Goal: Task Accomplishment & Management: Manage account settings

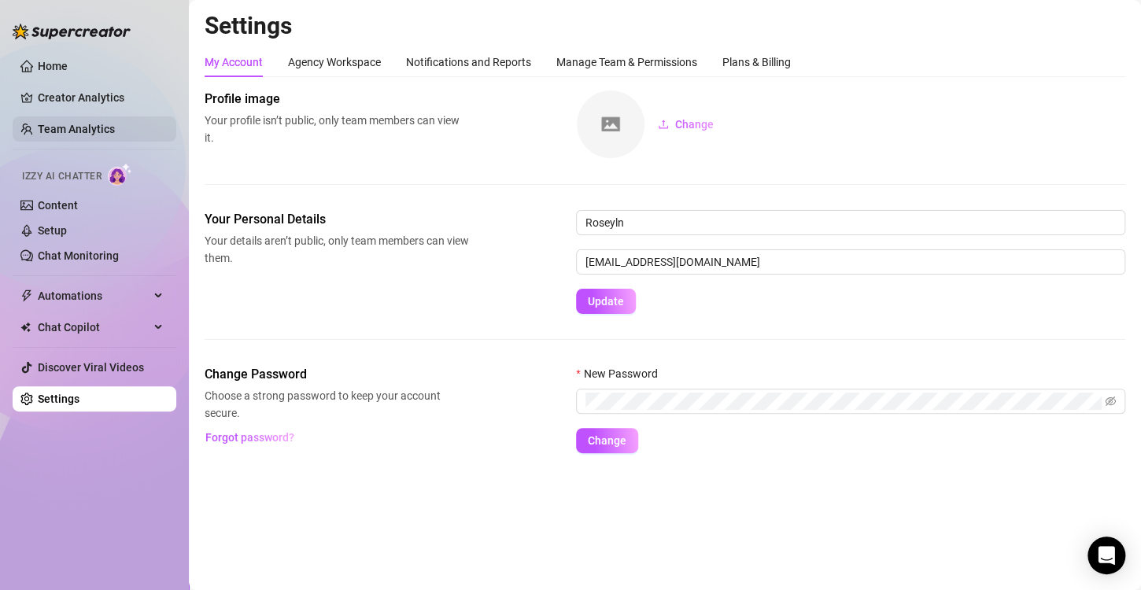
click at [97, 135] on link "Team Analytics" at bounding box center [76, 129] width 77 height 13
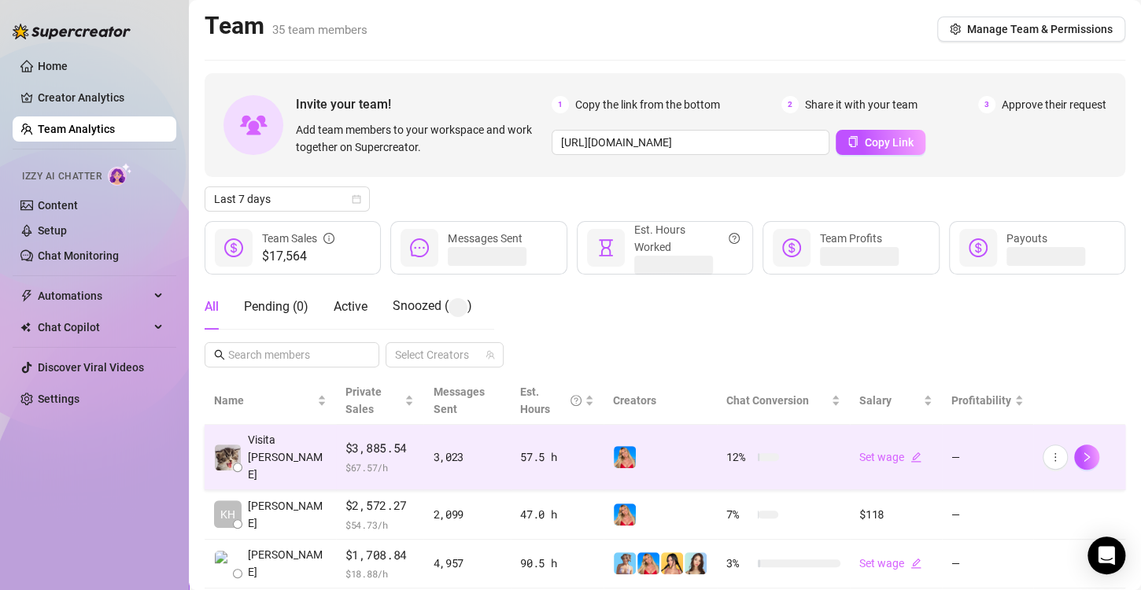
click at [614, 446] on img at bounding box center [625, 457] width 22 height 22
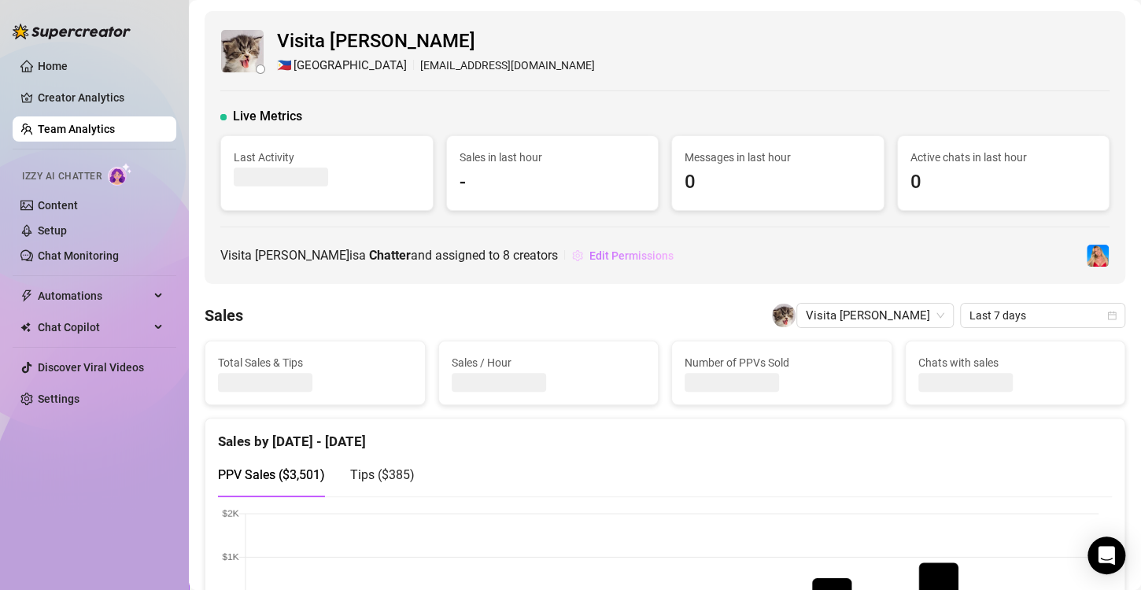
click at [600, 257] on span "Edit Permissions" at bounding box center [631, 255] width 84 height 13
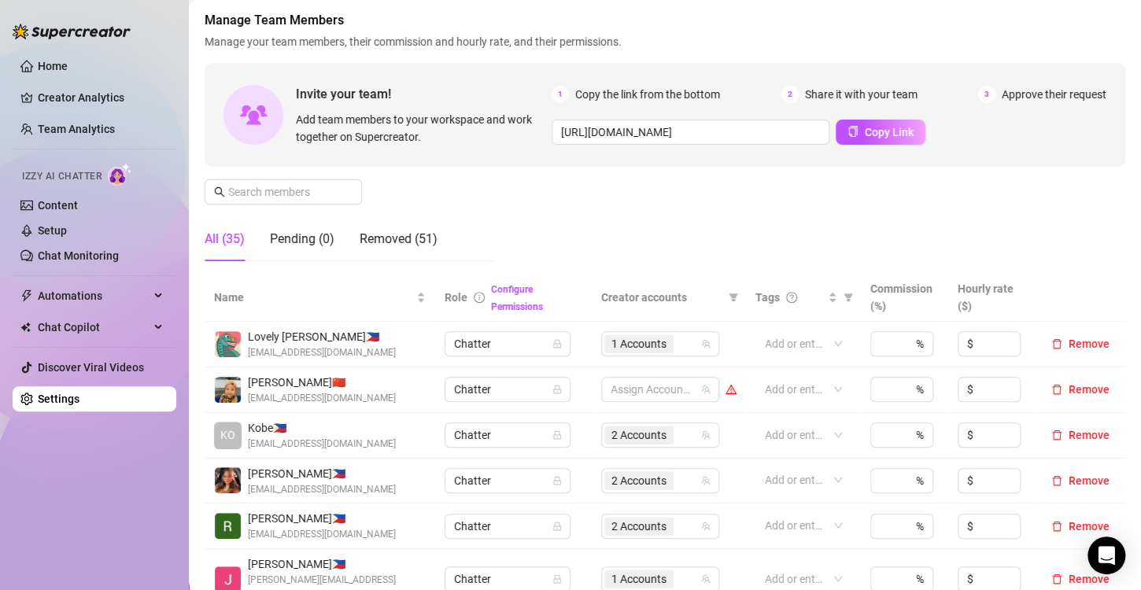
scroll to position [551, 0]
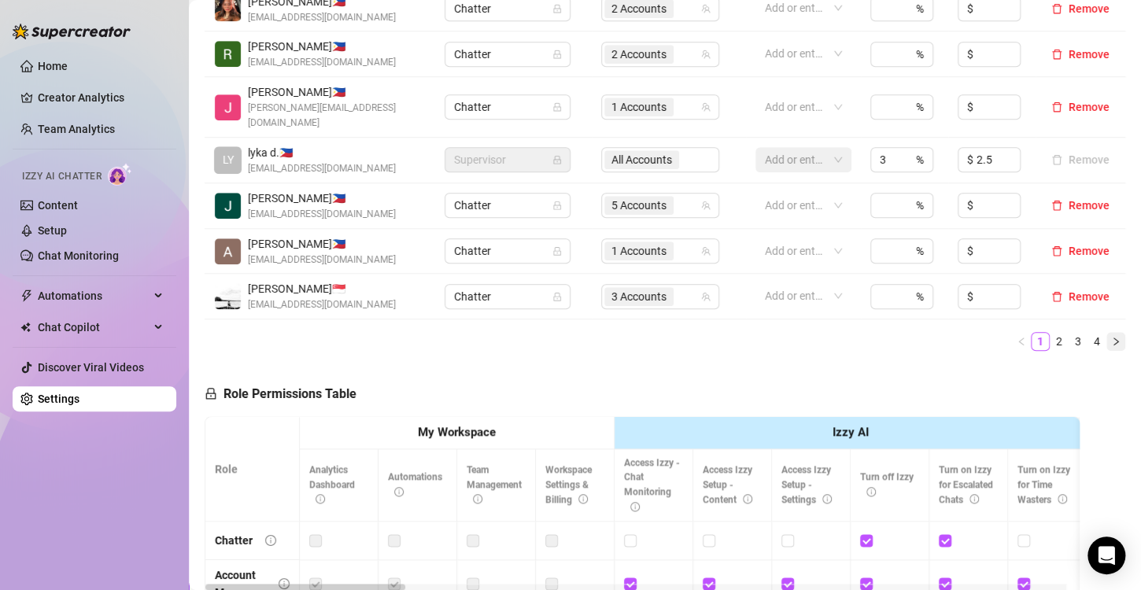
click at [1111, 337] on icon "right" at bounding box center [1115, 341] width 9 height 9
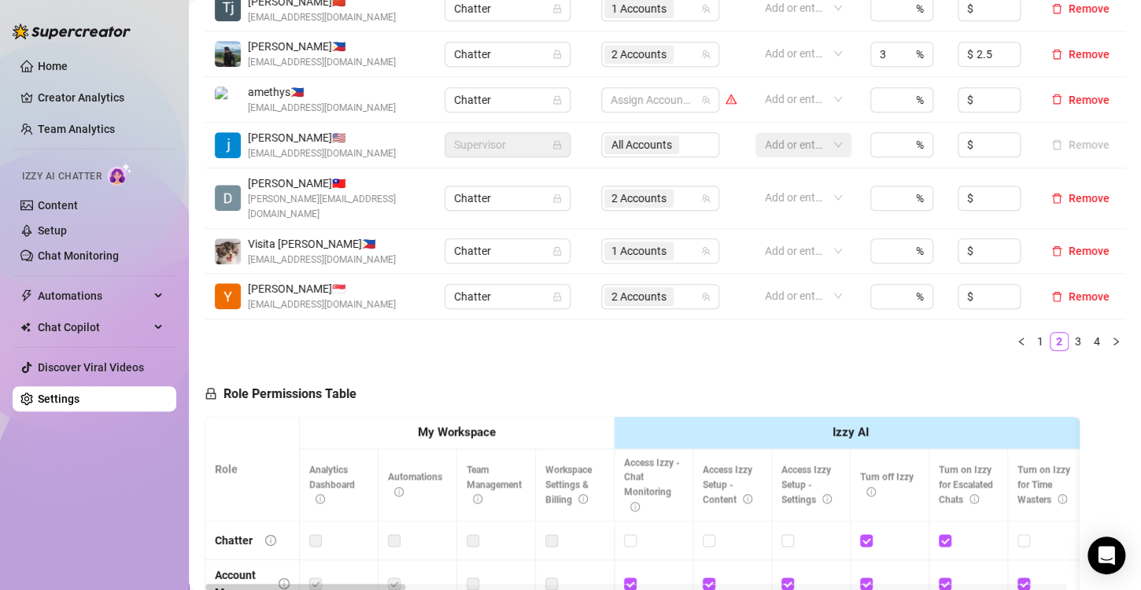
scroll to position [315, 0]
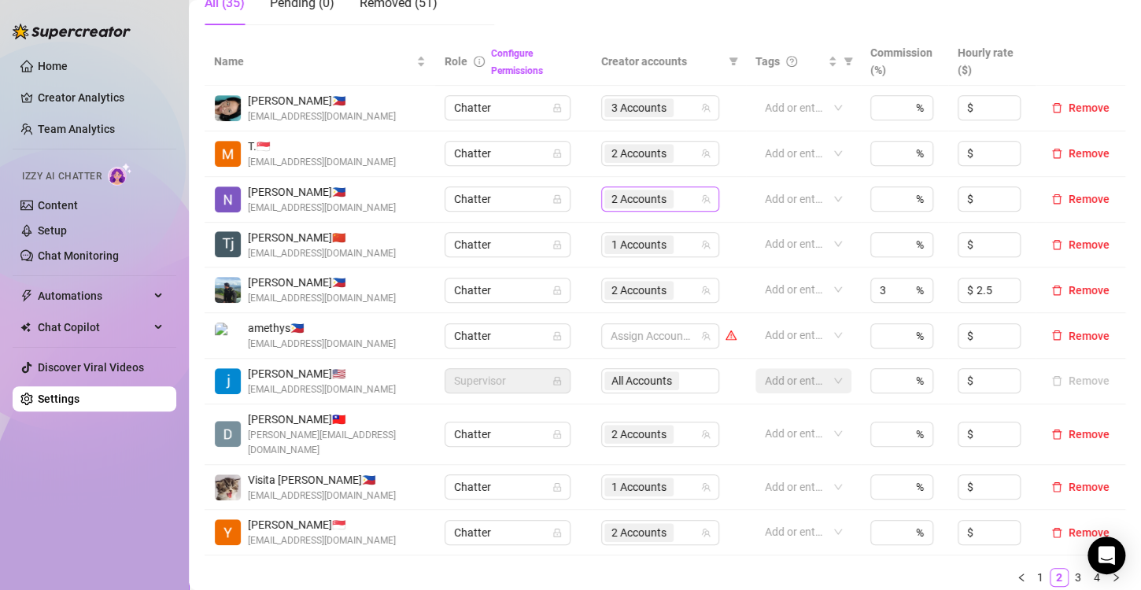
click at [635, 201] on span "2 Accounts" at bounding box center [638, 198] width 55 height 17
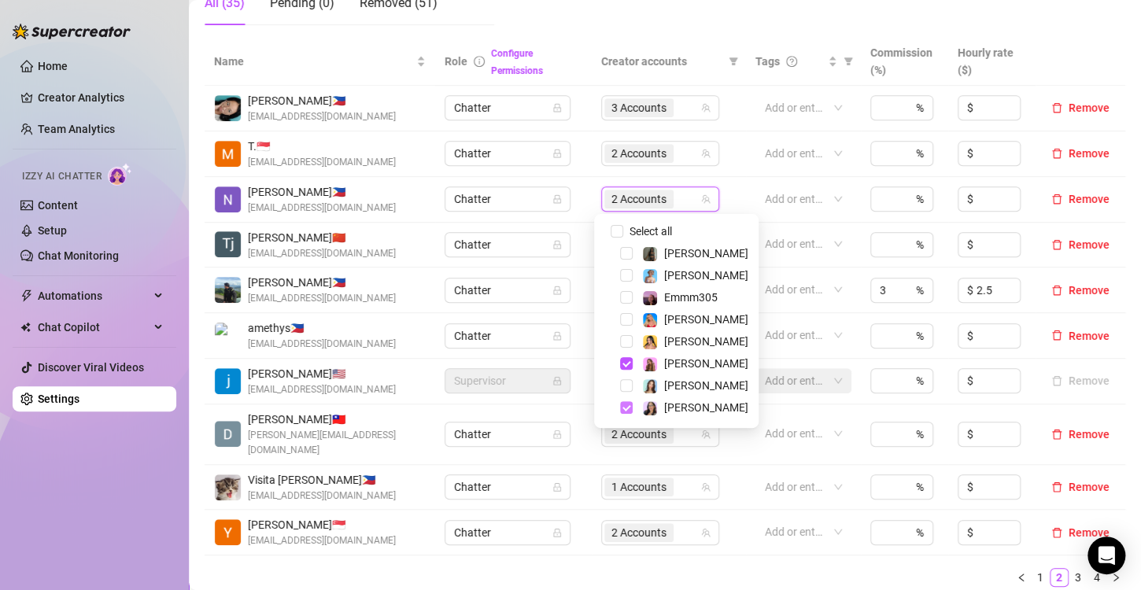
click at [622, 409] on div "[PERSON_NAME]" at bounding box center [676, 407] width 157 height 19
click at [623, 363] on span "Select tree node" at bounding box center [626, 363] width 13 height 13
click at [626, 317] on span "Select tree node" at bounding box center [626, 319] width 13 height 13
click at [638, 568] on ul "1 2 3 4" at bounding box center [665, 577] width 921 height 19
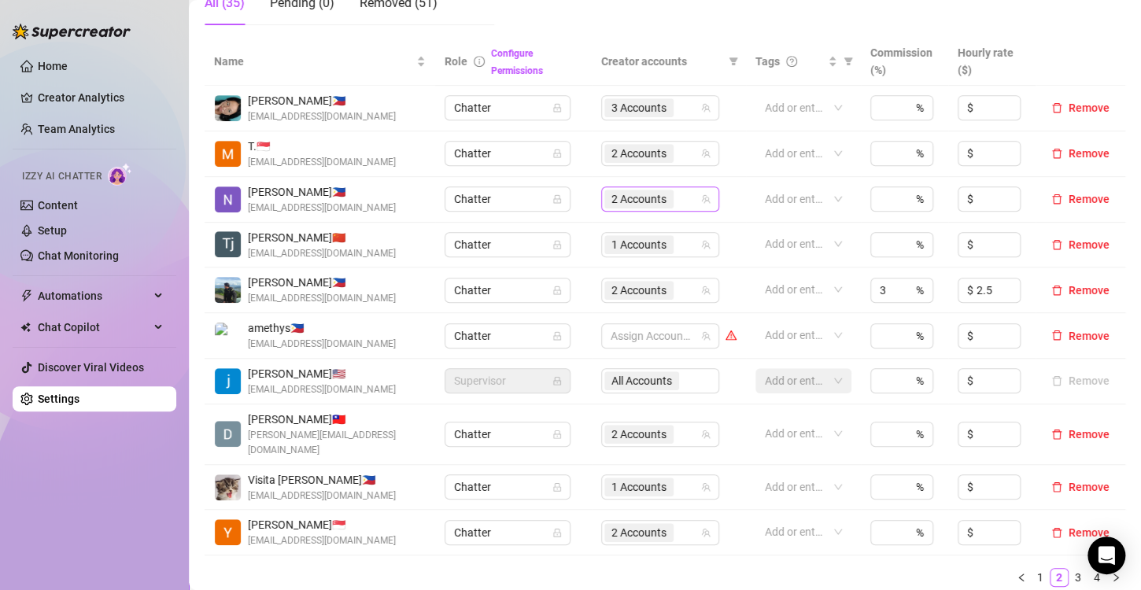
click at [622, 201] on span "2 Accounts" at bounding box center [638, 198] width 55 height 17
click at [627, 192] on span "2 Accounts" at bounding box center [638, 198] width 55 height 17
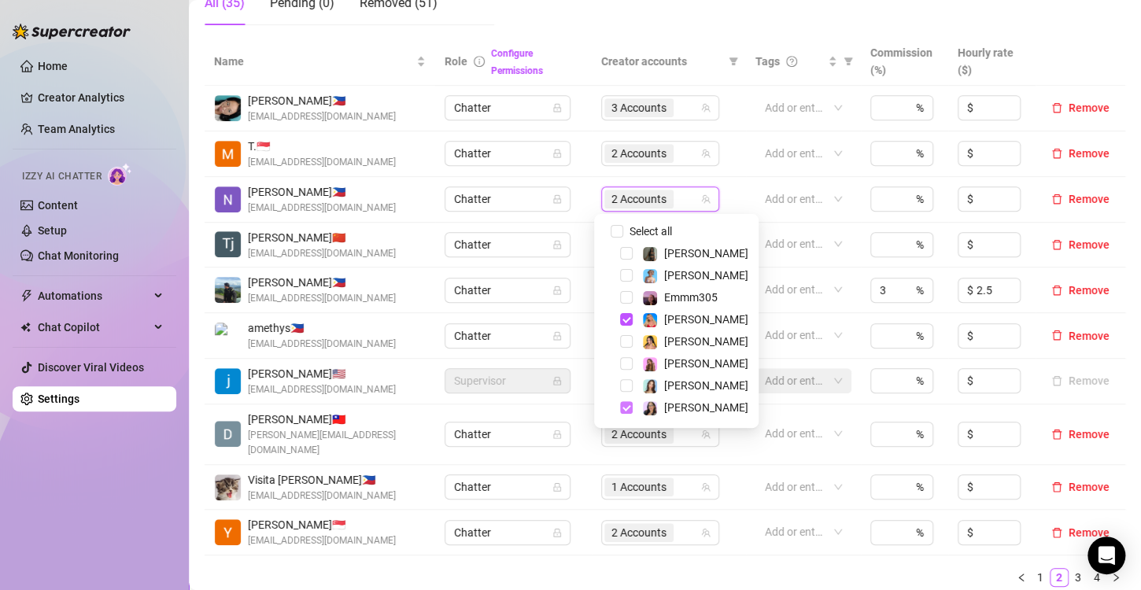
click at [625, 408] on span "Select tree node" at bounding box center [626, 407] width 13 height 13
click at [627, 275] on span "Select tree node" at bounding box center [626, 275] width 13 height 13
click at [600, 568] on ul "1 2 3 4" at bounding box center [665, 577] width 921 height 19
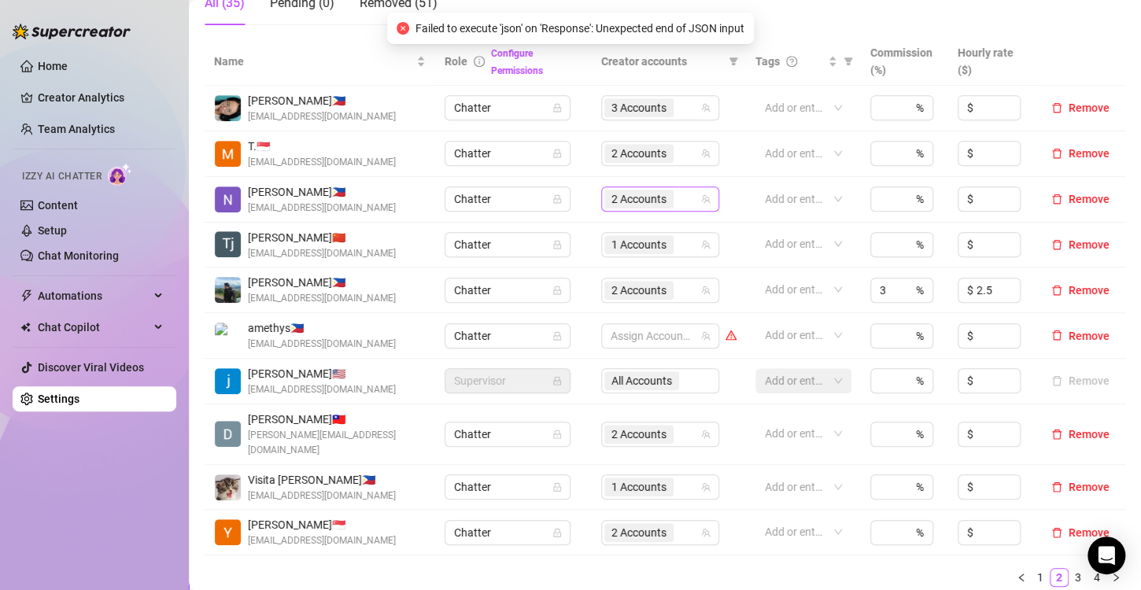
click at [626, 194] on span "2 Accounts" at bounding box center [638, 198] width 55 height 17
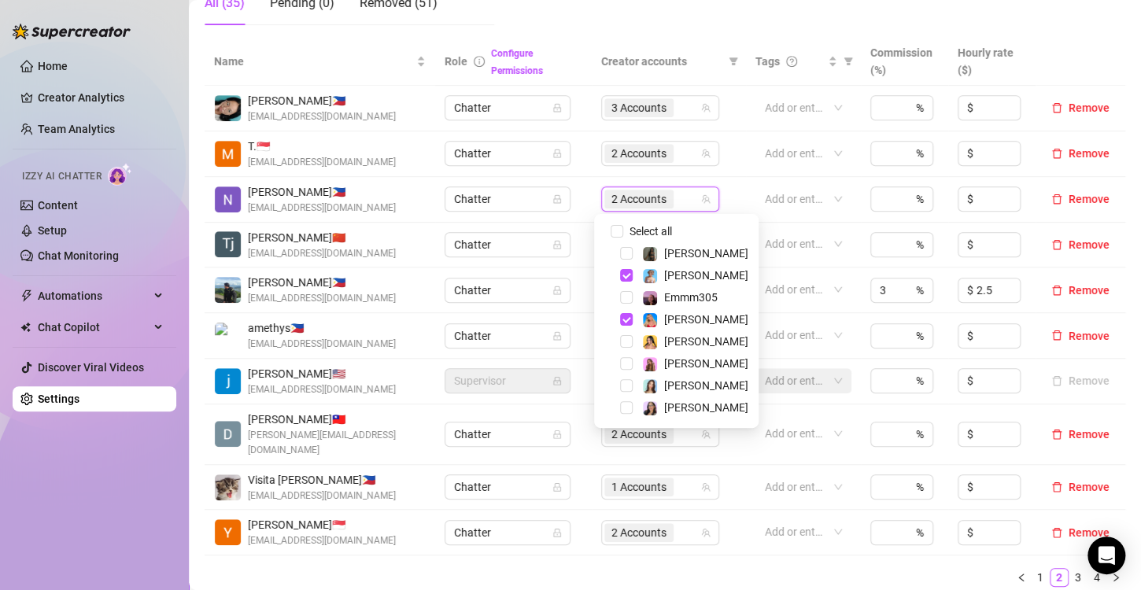
click at [665, 568] on ul "1 2 3 4" at bounding box center [665, 577] width 921 height 19
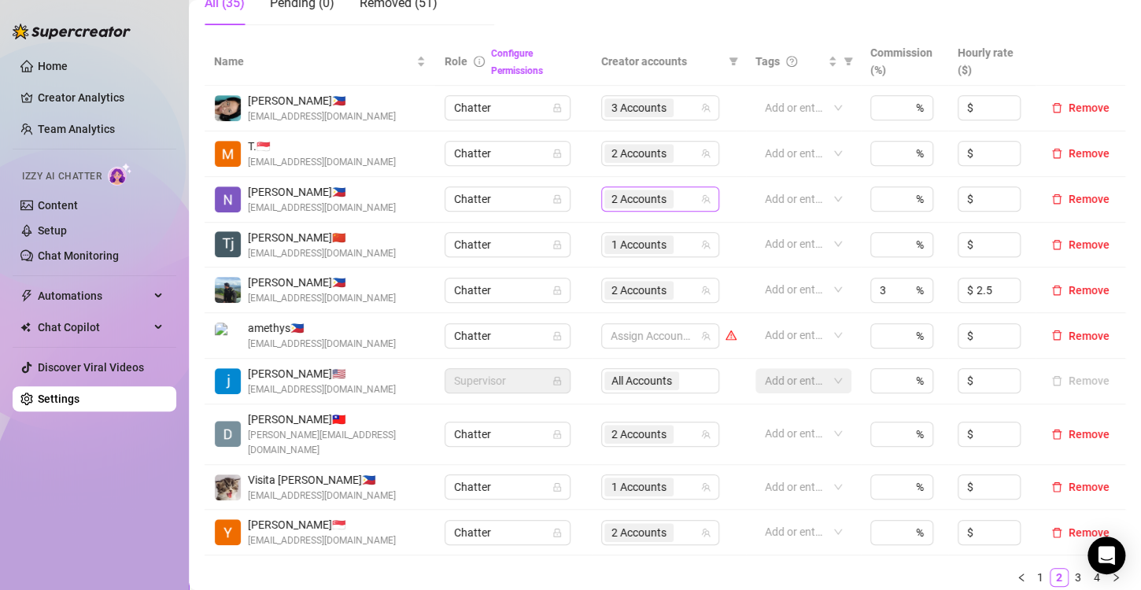
click at [616, 205] on span "2 Accounts" at bounding box center [638, 198] width 55 height 17
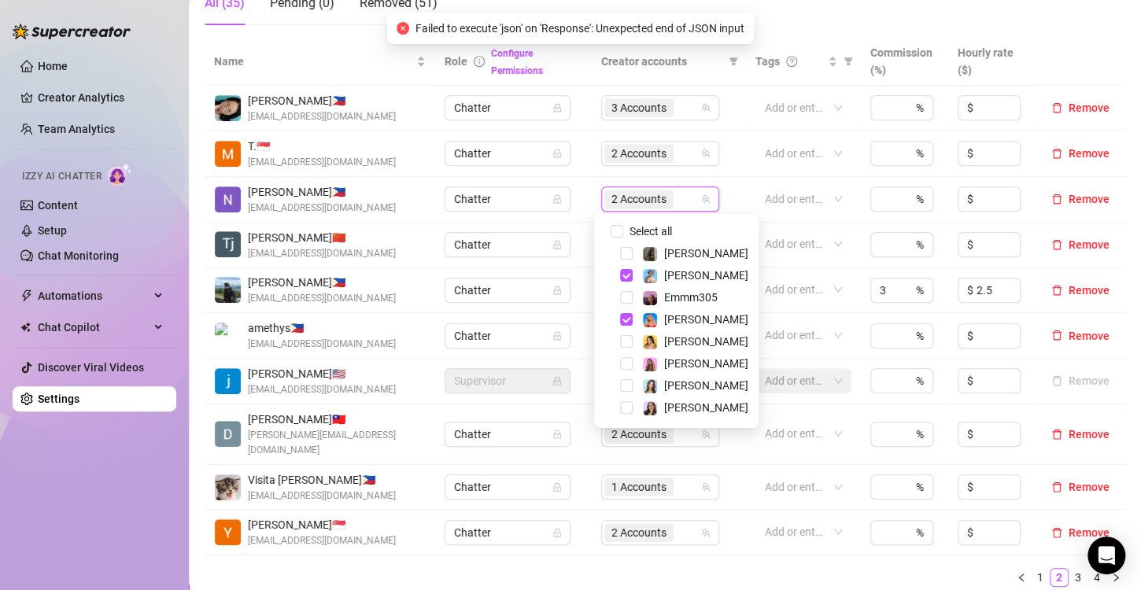
click at [628, 568] on ul "1 2 3 4" at bounding box center [665, 577] width 921 height 19
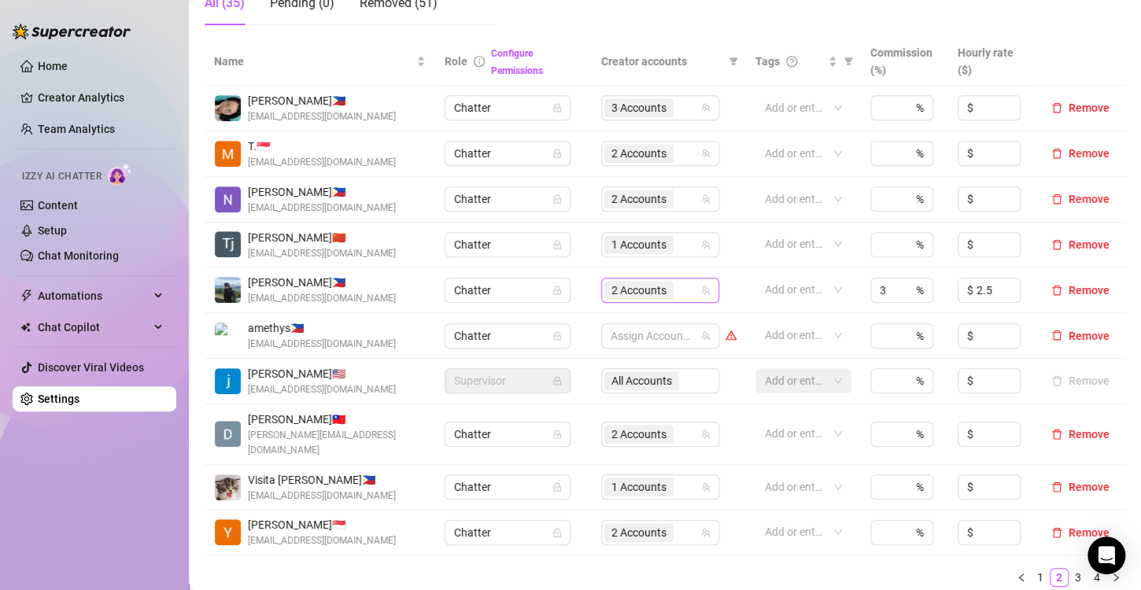
click at [633, 296] on span "2 Accounts" at bounding box center [638, 290] width 55 height 17
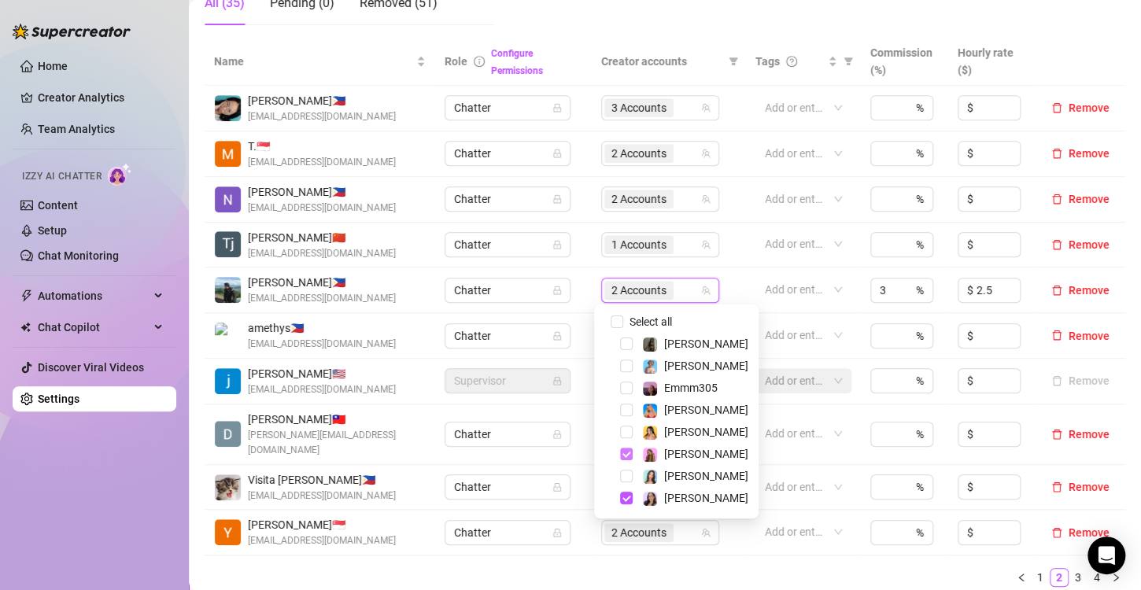
click at [622, 456] on span "Select tree node" at bounding box center [626, 454] width 13 height 13
click at [677, 569] on ul "1 2 3 4" at bounding box center [665, 577] width 921 height 19
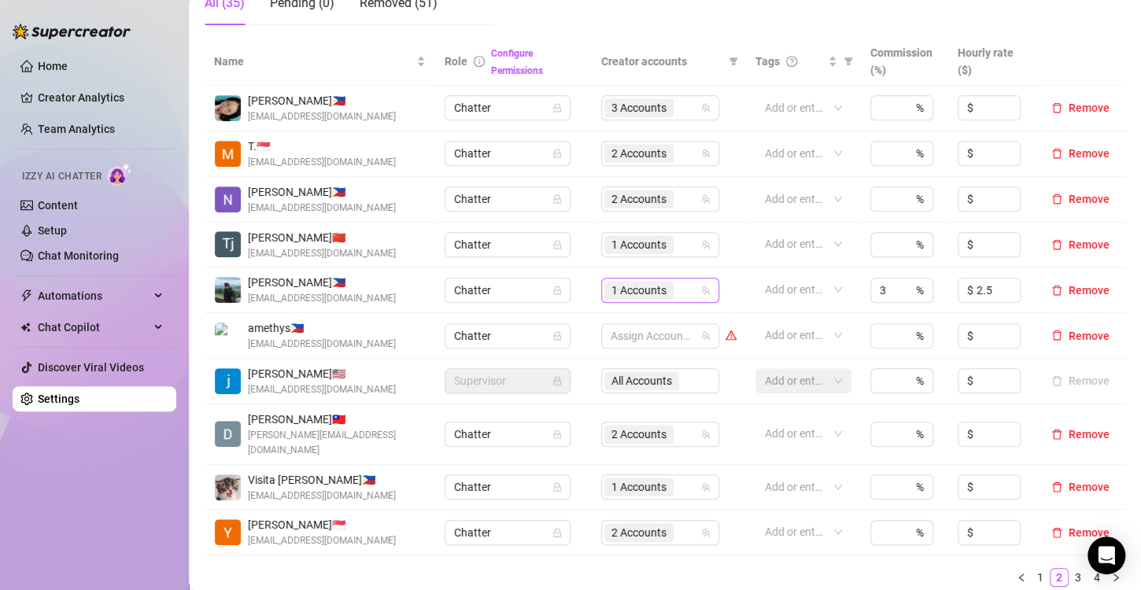
click at [640, 294] on span "1 Accounts" at bounding box center [638, 290] width 55 height 17
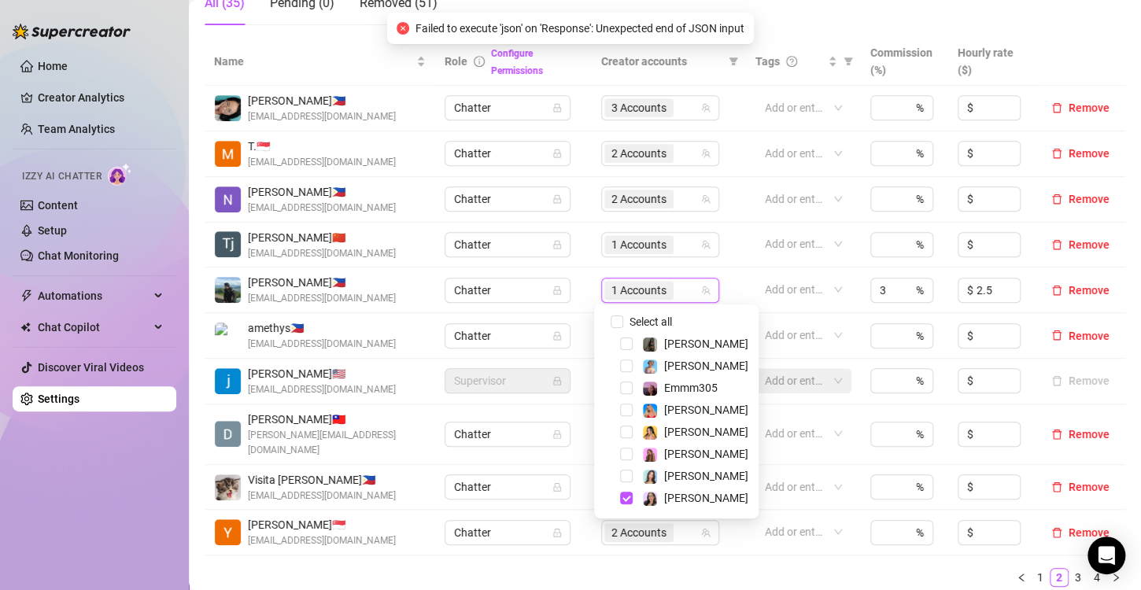
click at [718, 573] on div "Name Role Configure Permissions Creator accounts Tags Commission (%) Hourly rat…" at bounding box center [665, 319] width 921 height 562
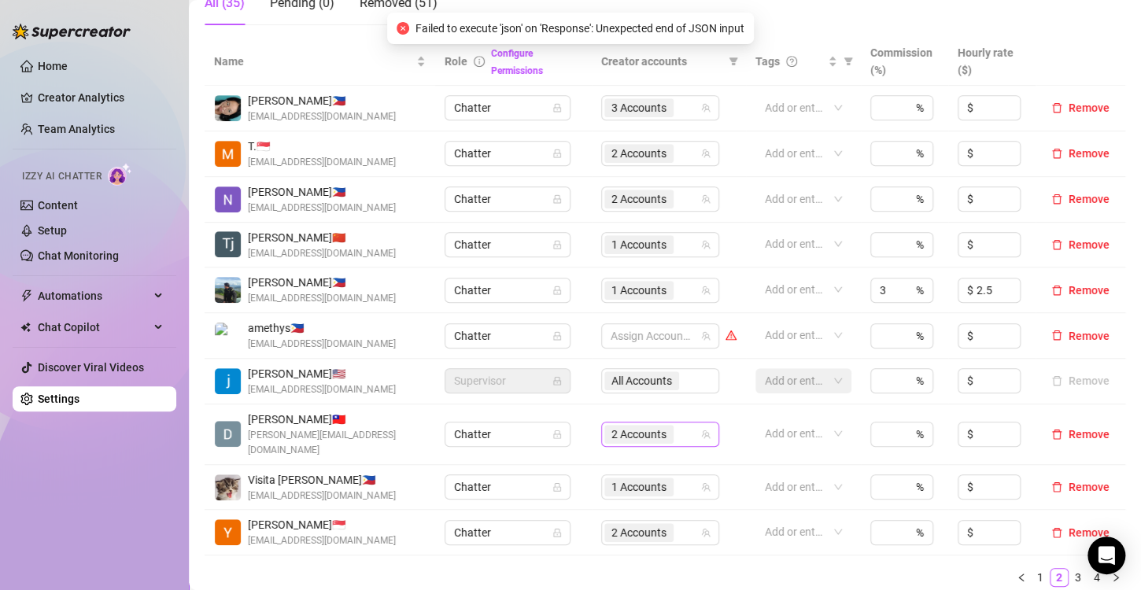
click at [634, 427] on span "2 Accounts" at bounding box center [638, 434] width 55 height 17
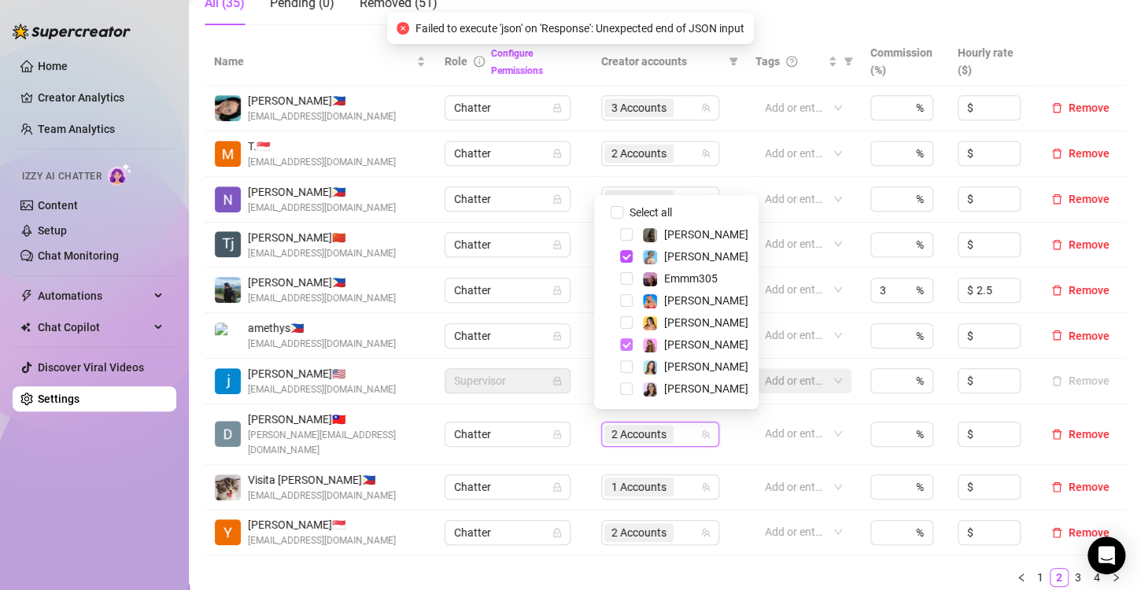
click at [626, 345] on span "Select tree node" at bounding box center [626, 344] width 13 height 13
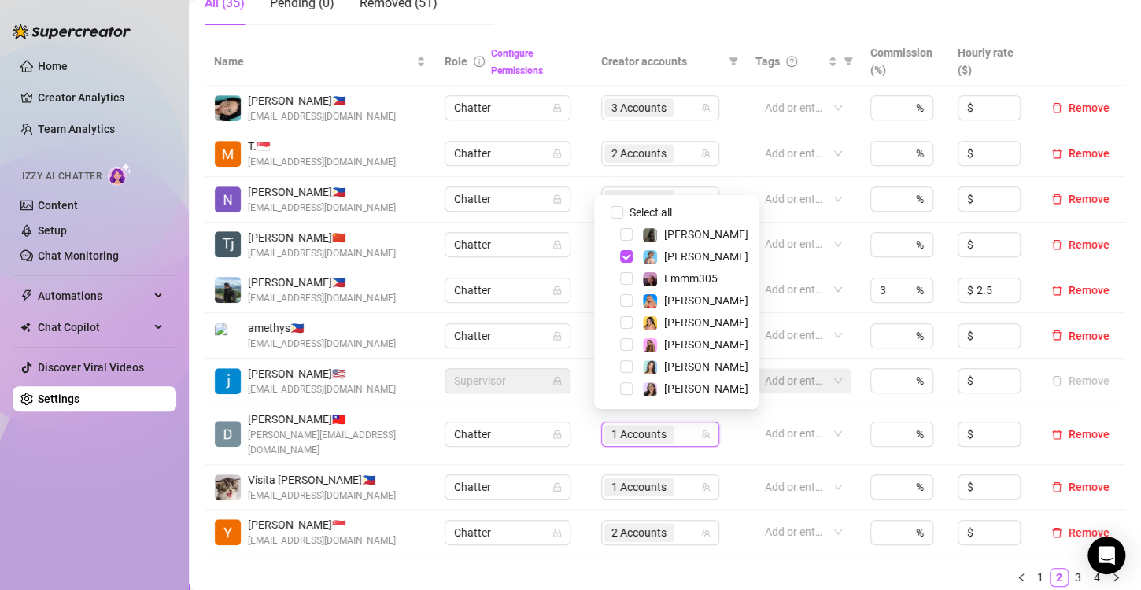
click at [626, 574] on div "Name Role Configure Permissions Creator accounts Tags Commission (%) Hourly rat…" at bounding box center [665, 319] width 921 height 562
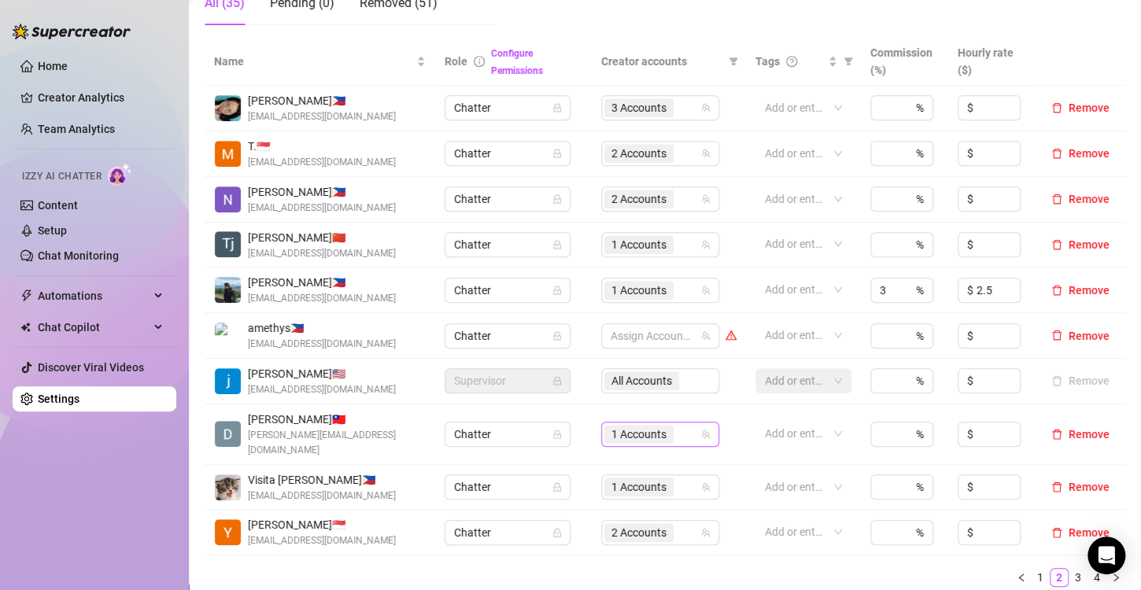
click at [604, 426] on span "1 Accounts" at bounding box center [638, 434] width 69 height 19
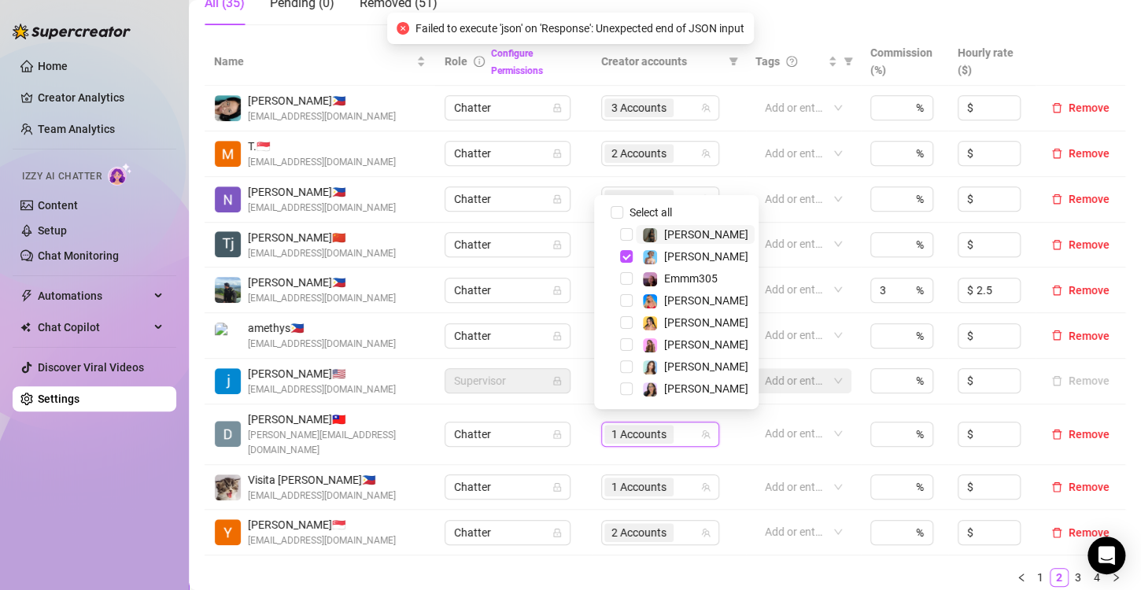
click at [648, 576] on div "Name Role Configure Permissions Creator accounts Tags Commission (%) Hourly rat…" at bounding box center [665, 319] width 921 height 562
click at [633, 426] on span "1 Accounts" at bounding box center [638, 434] width 55 height 17
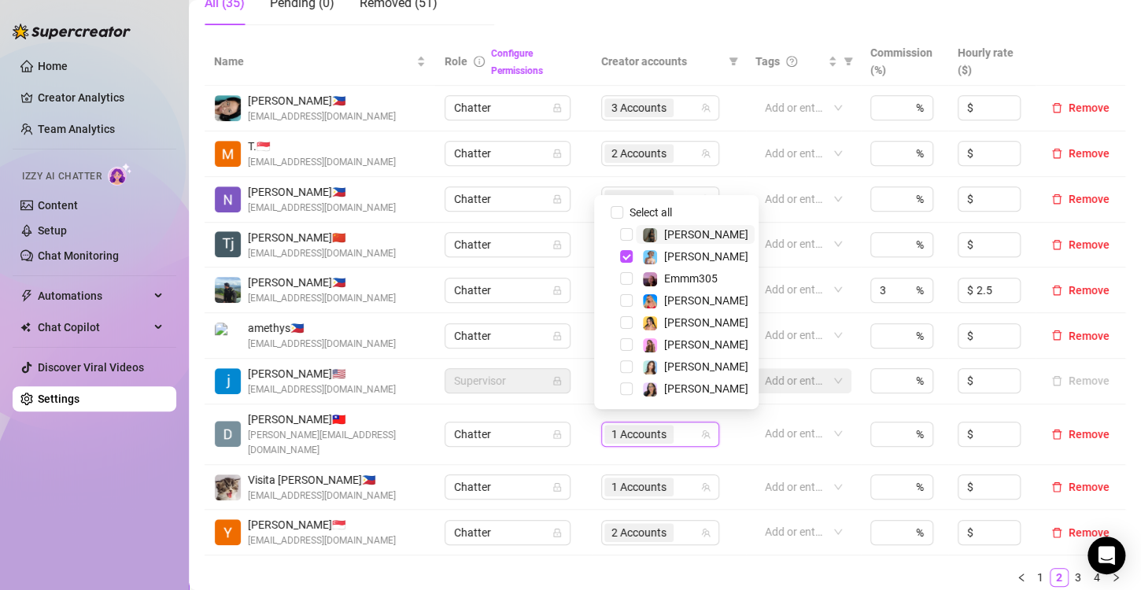
click at [641, 573] on div "Name Role Configure Permissions Creator accounts Tags Commission (%) Hourly rat…" at bounding box center [665, 319] width 921 height 562
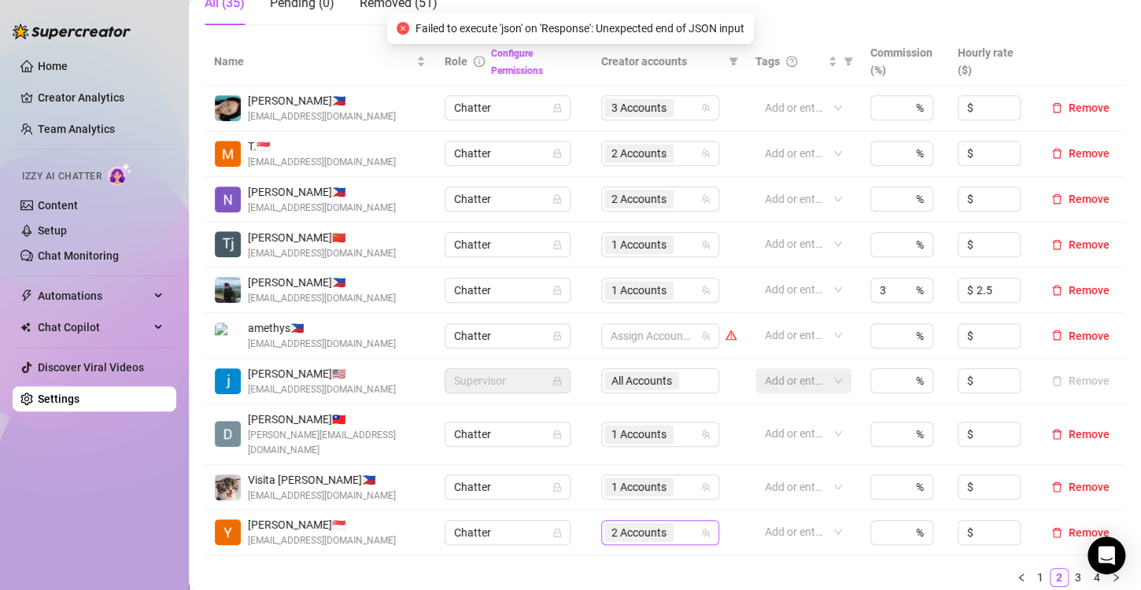
click at [631, 524] on span "2 Accounts" at bounding box center [638, 532] width 55 height 17
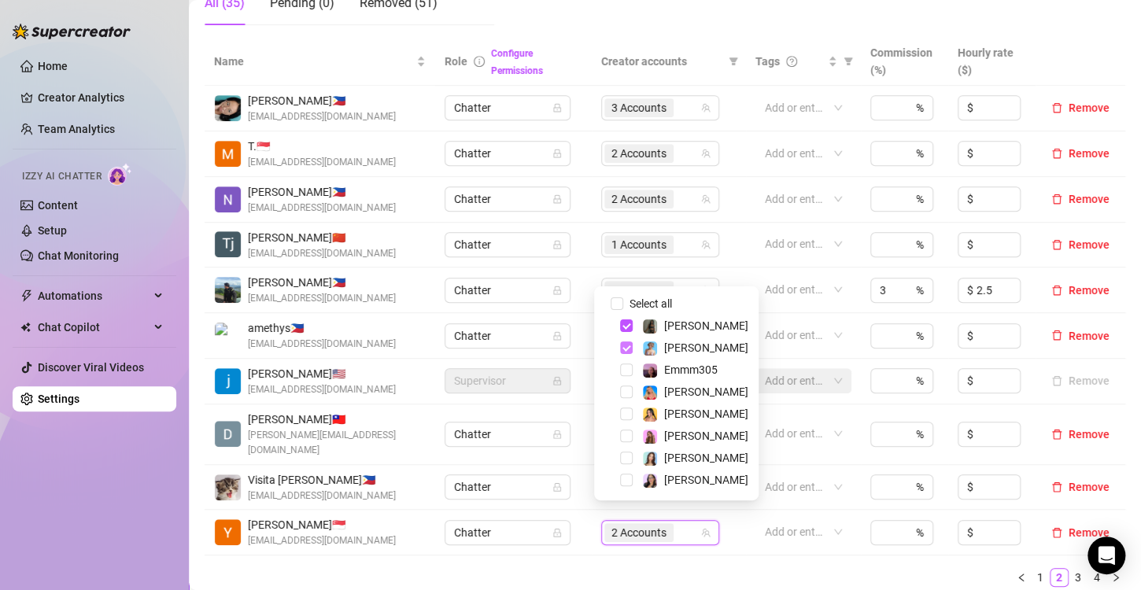
click at [629, 351] on span "Select tree node" at bounding box center [626, 348] width 13 height 13
click at [629, 568] on ul "1 2 3 4" at bounding box center [665, 577] width 921 height 19
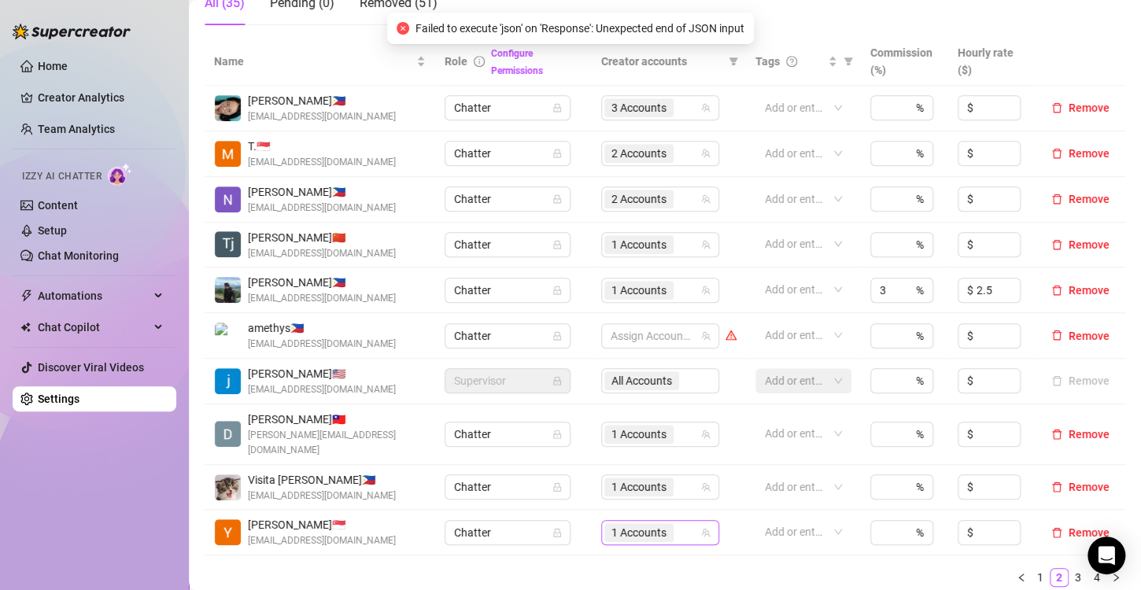
click at [645, 524] on span "1 Accounts" at bounding box center [638, 532] width 55 height 17
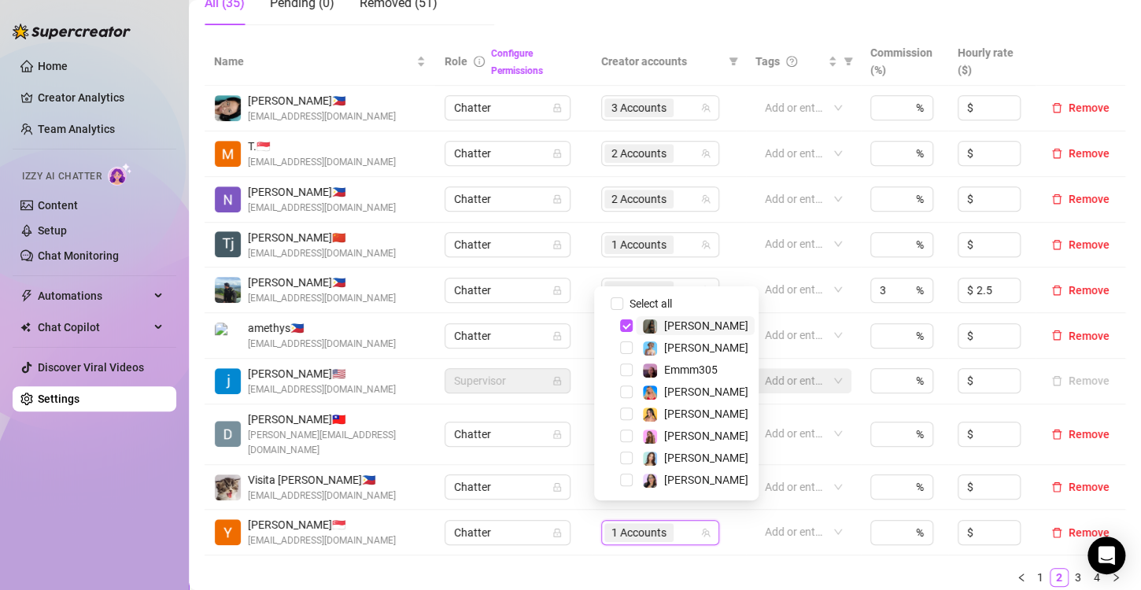
click at [626, 568] on ul "1 2 3 4" at bounding box center [665, 577] width 921 height 19
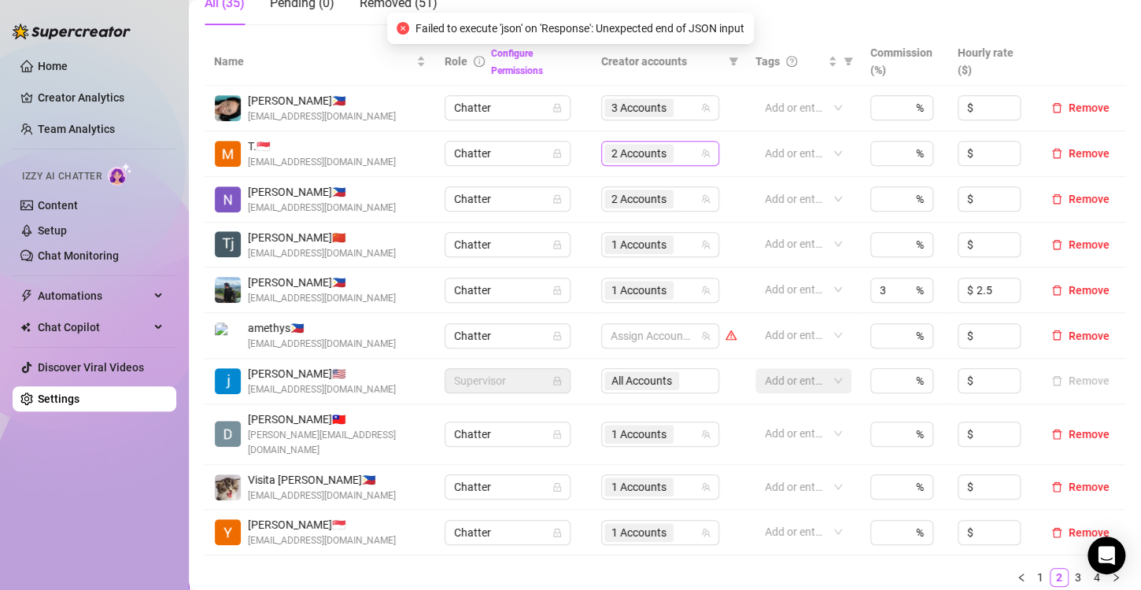
click at [622, 157] on span "2 Accounts" at bounding box center [638, 153] width 55 height 17
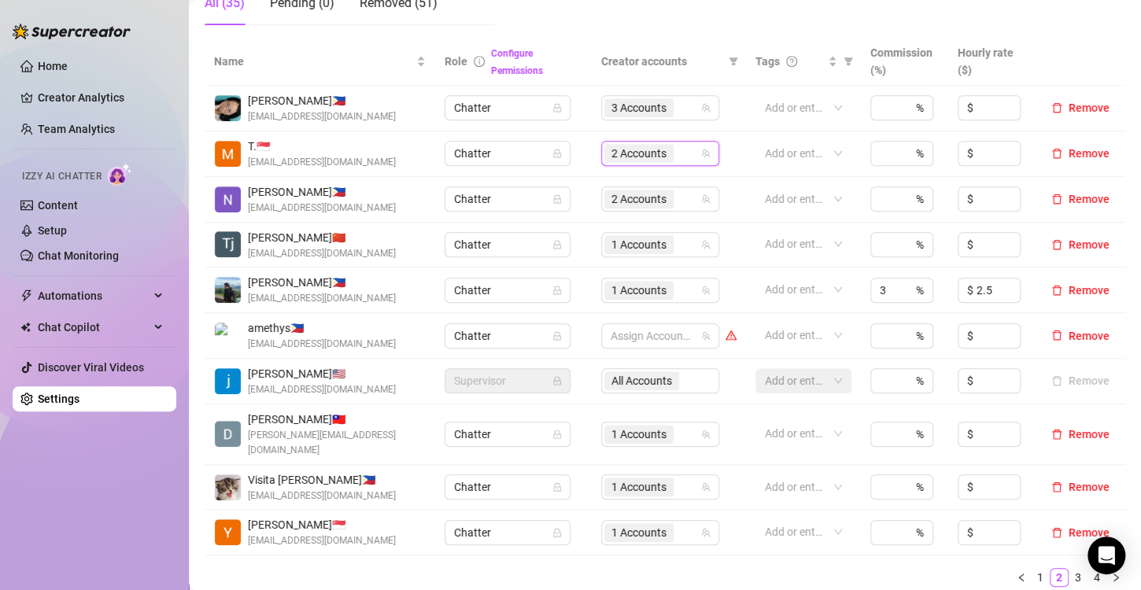
click at [674, 574] on div "Name Role Configure Permissions Creator accounts Tags Commission (%) Hourly rat…" at bounding box center [665, 319] width 921 height 562
click at [624, 104] on span "3 Accounts" at bounding box center [638, 107] width 55 height 17
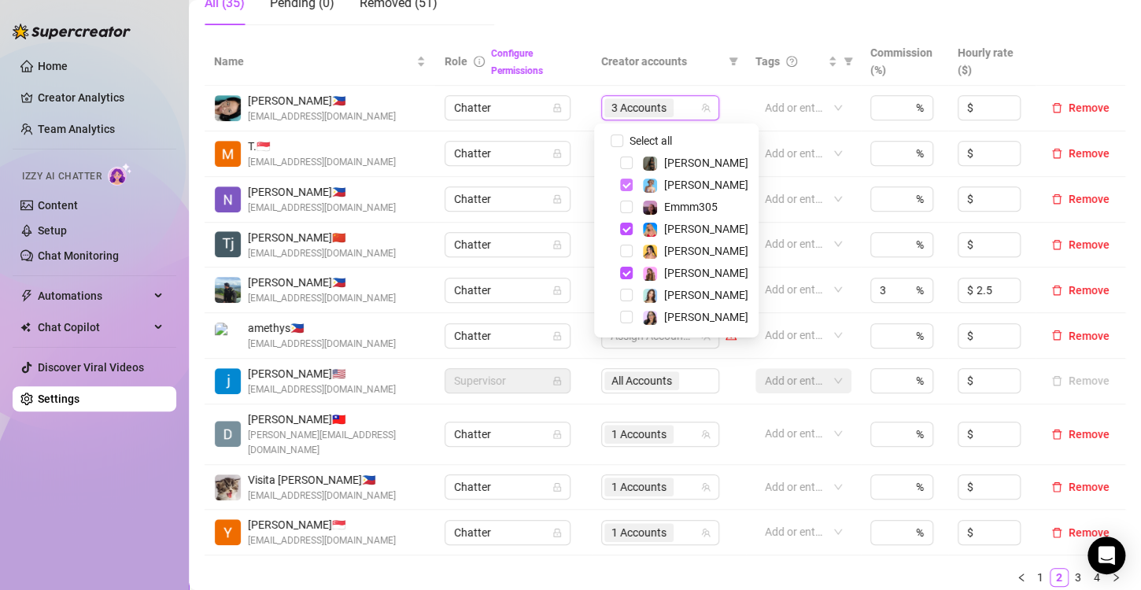
click at [626, 184] on span "Select tree node" at bounding box center [626, 185] width 13 height 13
click at [608, 571] on div "Name Role Configure Permissions Creator accounts Tags Commission (%) Hourly rat…" at bounding box center [665, 319] width 921 height 562
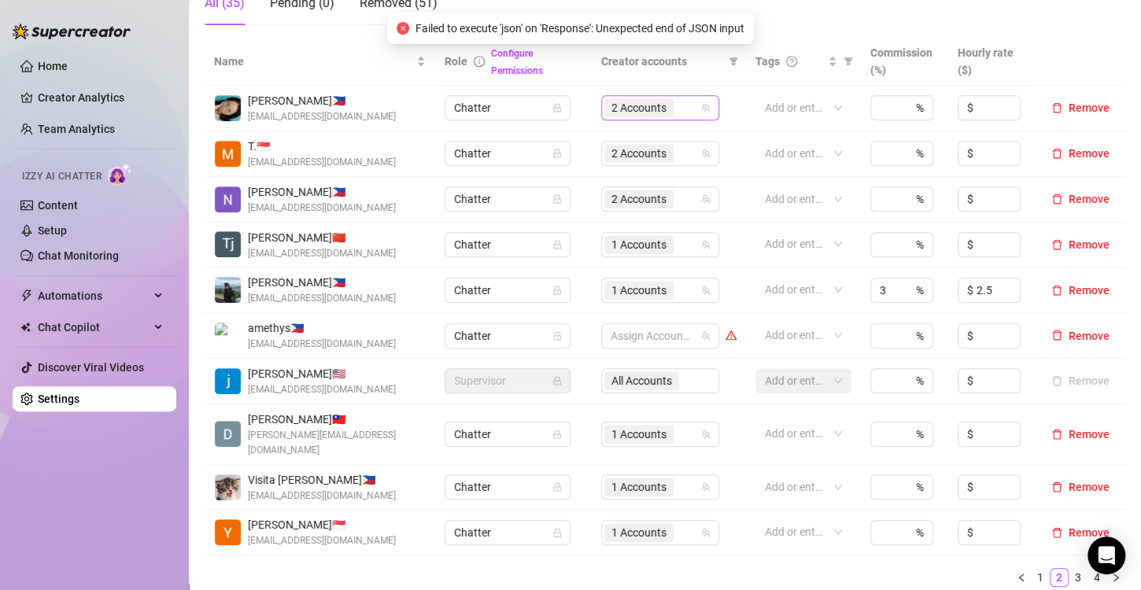
click at [651, 111] on span "2 Accounts" at bounding box center [638, 107] width 55 height 17
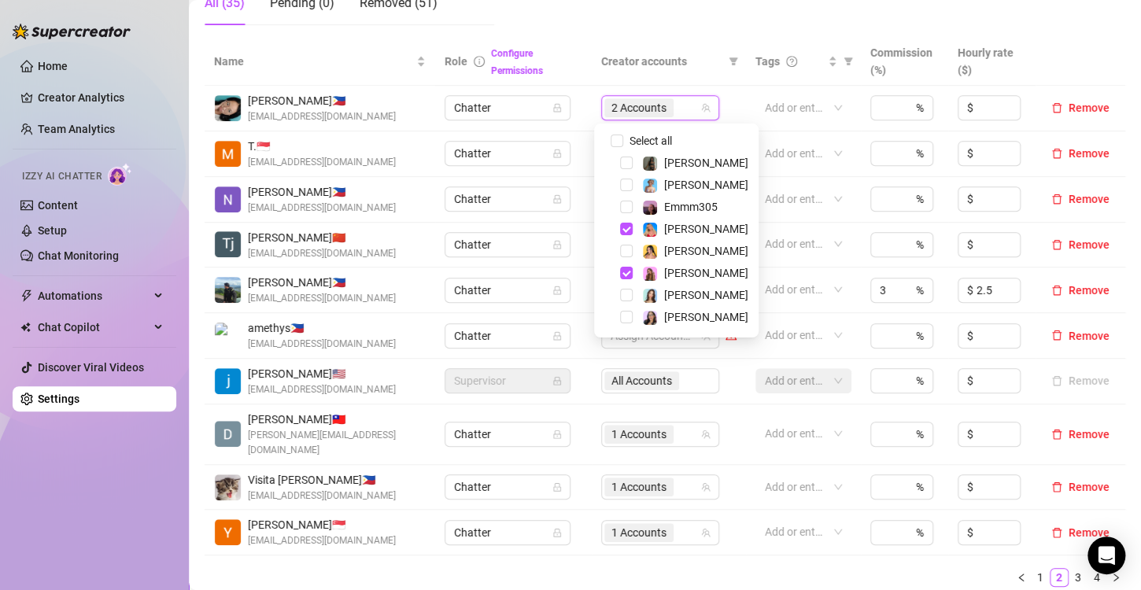
click at [682, 568] on ul "1 2 3 4" at bounding box center [665, 577] width 921 height 19
